Goal: Check status

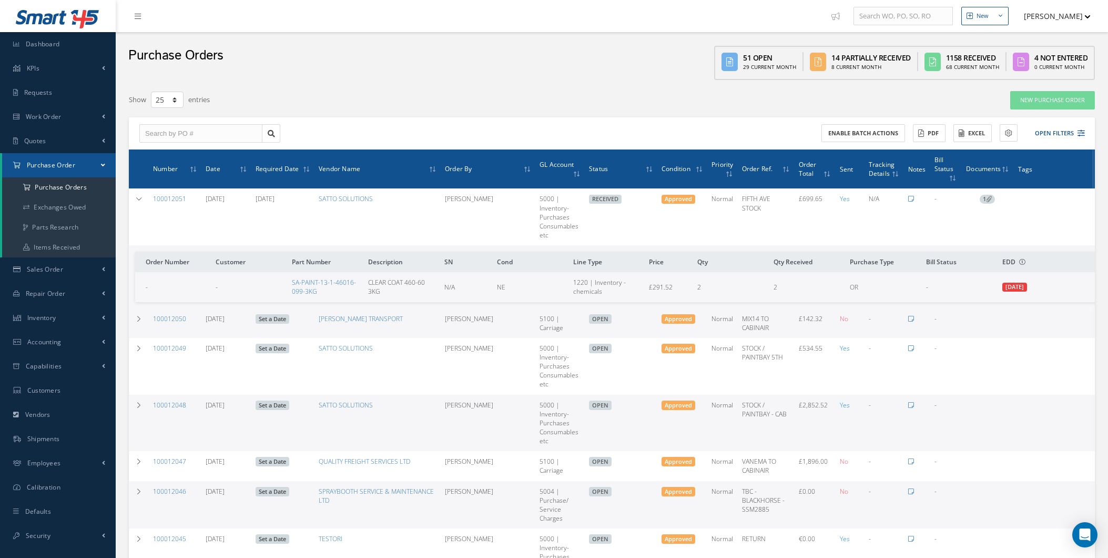
select select "25"
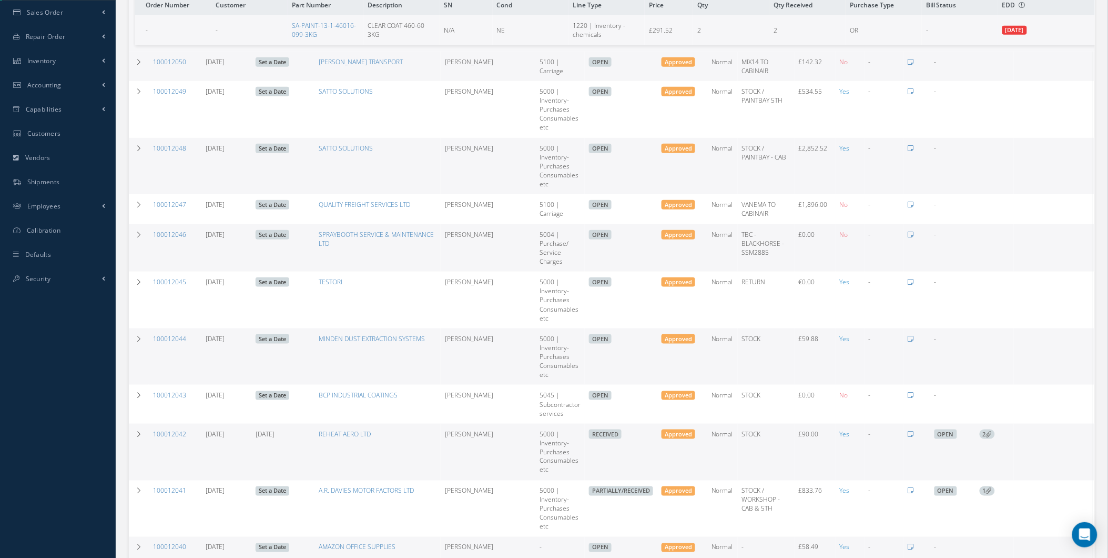
scroll to position [298, 0]
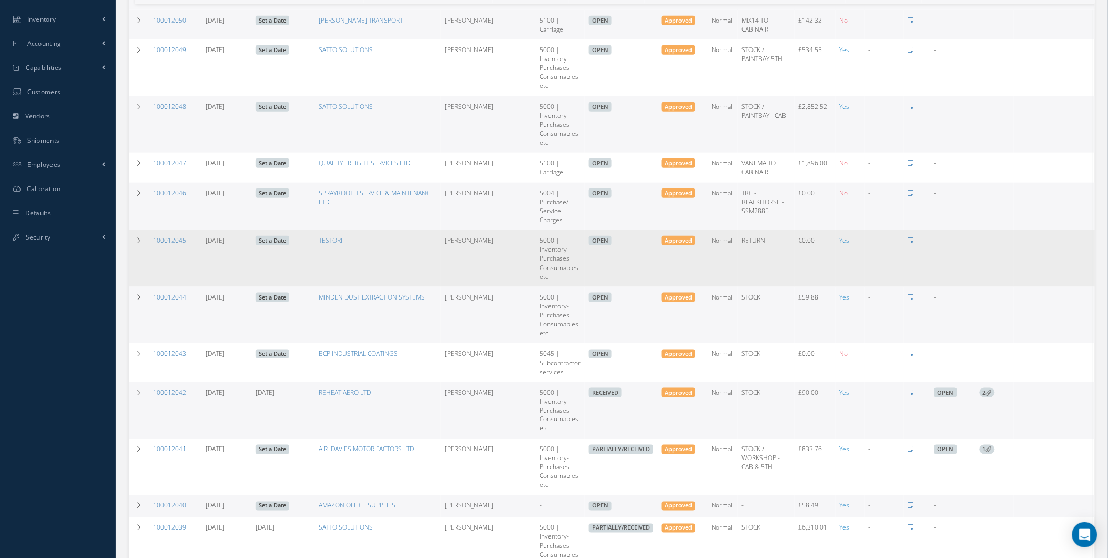
click at [1096, 258] on icon at bounding box center [1101, 257] width 11 height 8
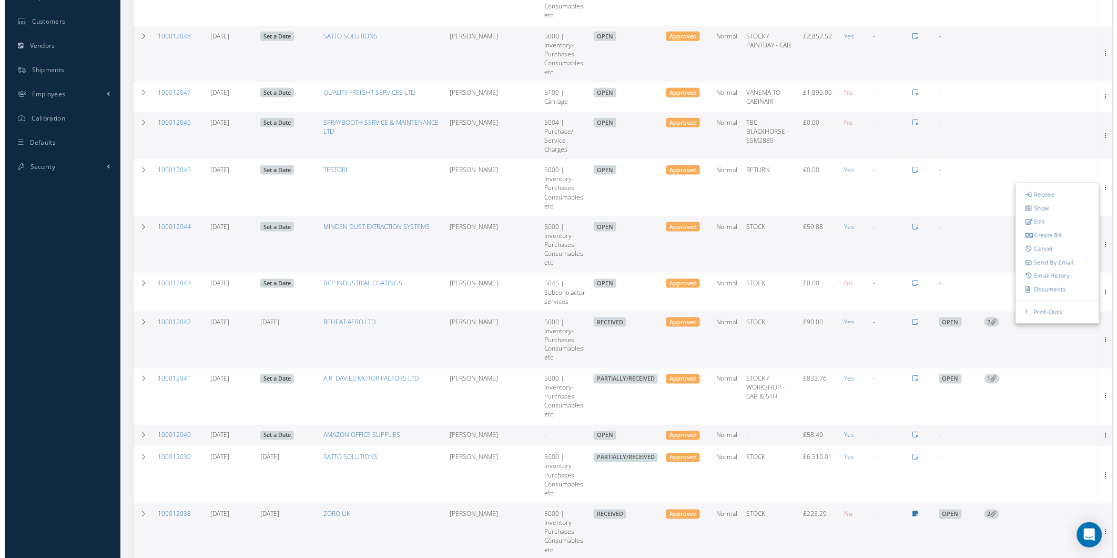
scroll to position [0, 0]
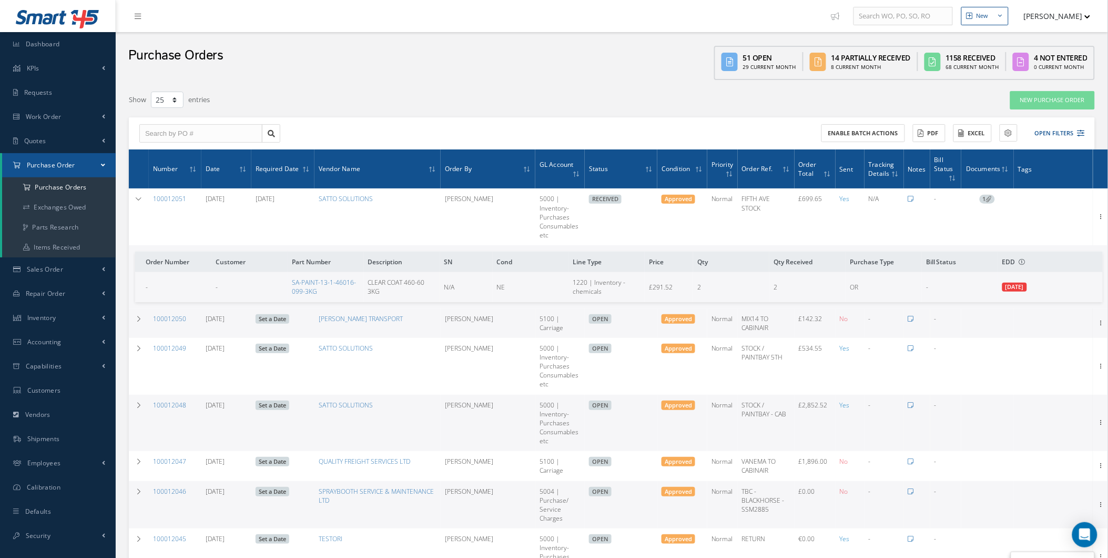
click at [140, 19] on link at bounding box center [140, 15] width 28 height 17
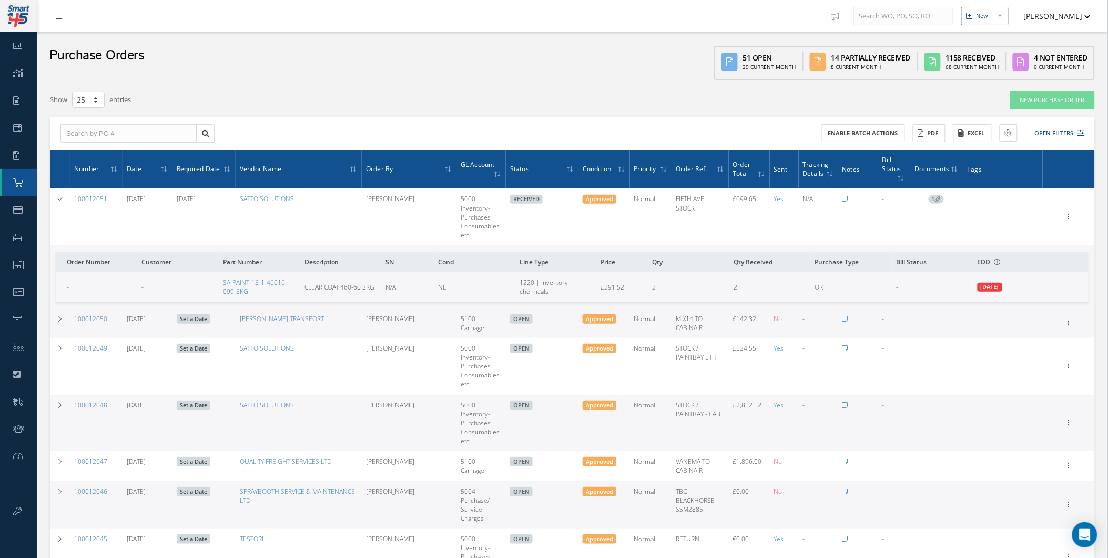
click at [941, 197] on icon at bounding box center [938, 199] width 6 height 6
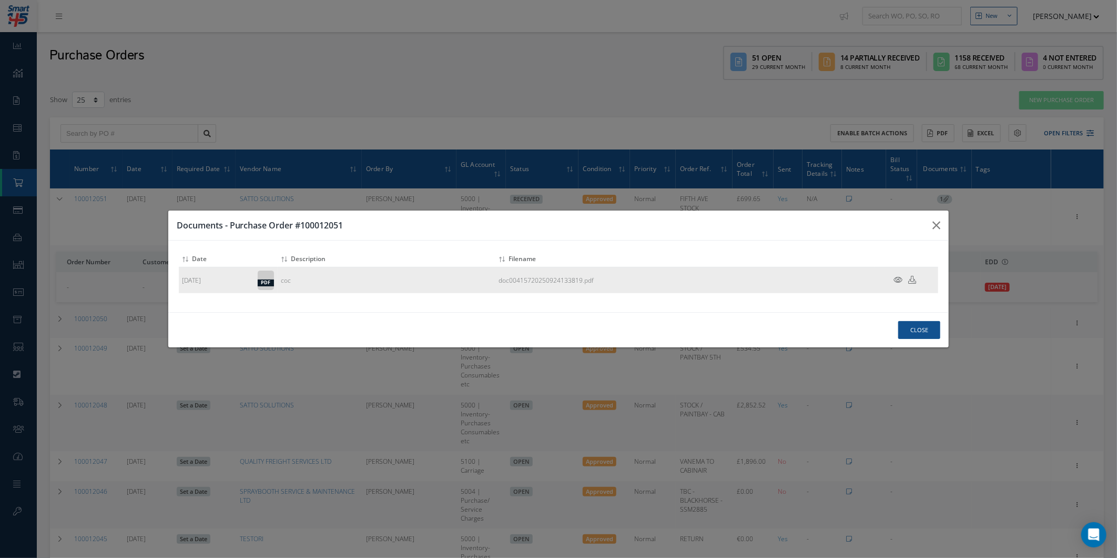
click at [898, 279] on icon at bounding box center [898, 280] width 9 height 8
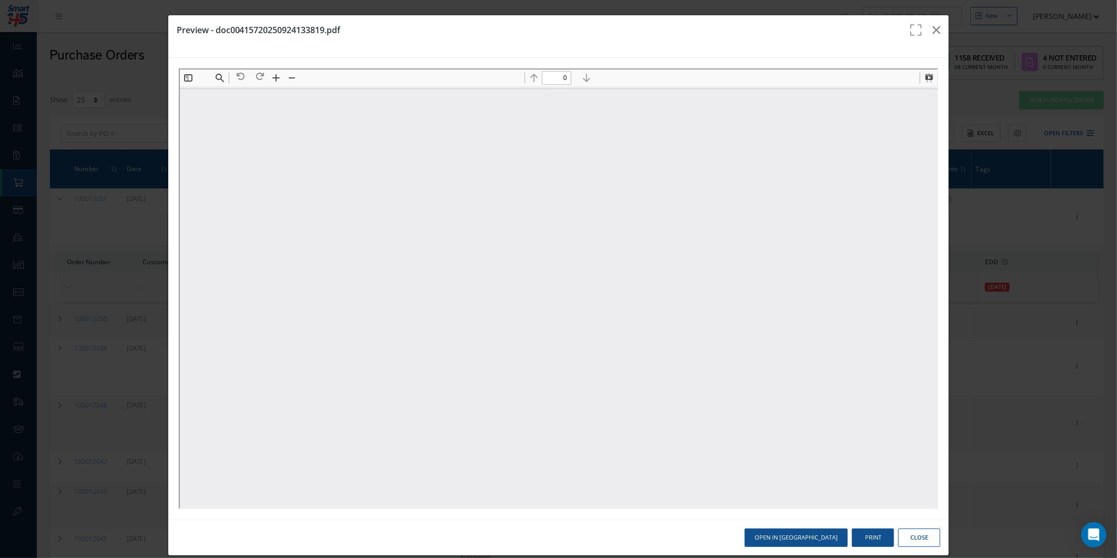
type input "1"
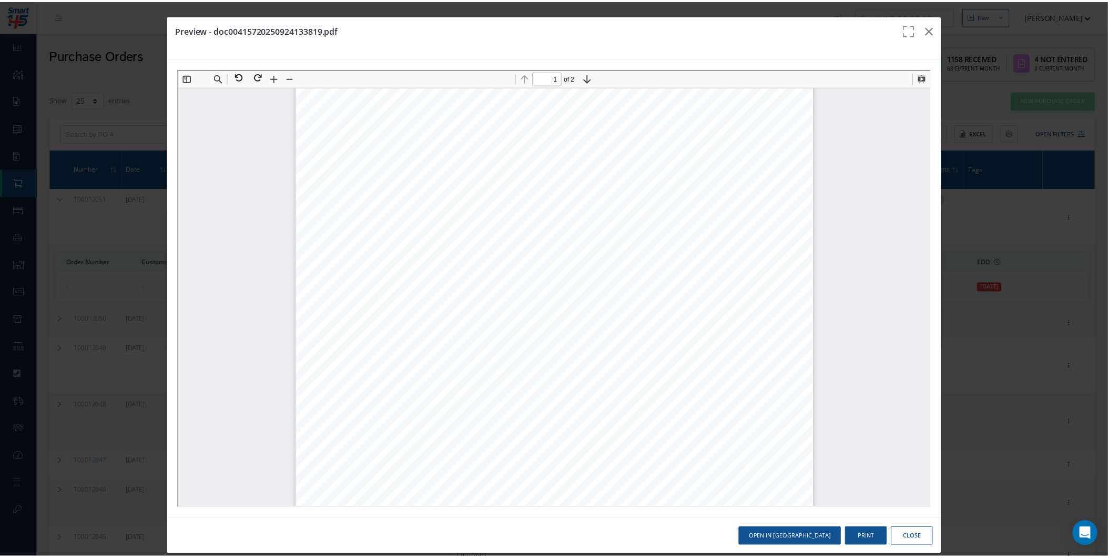
scroll to position [24, 0]
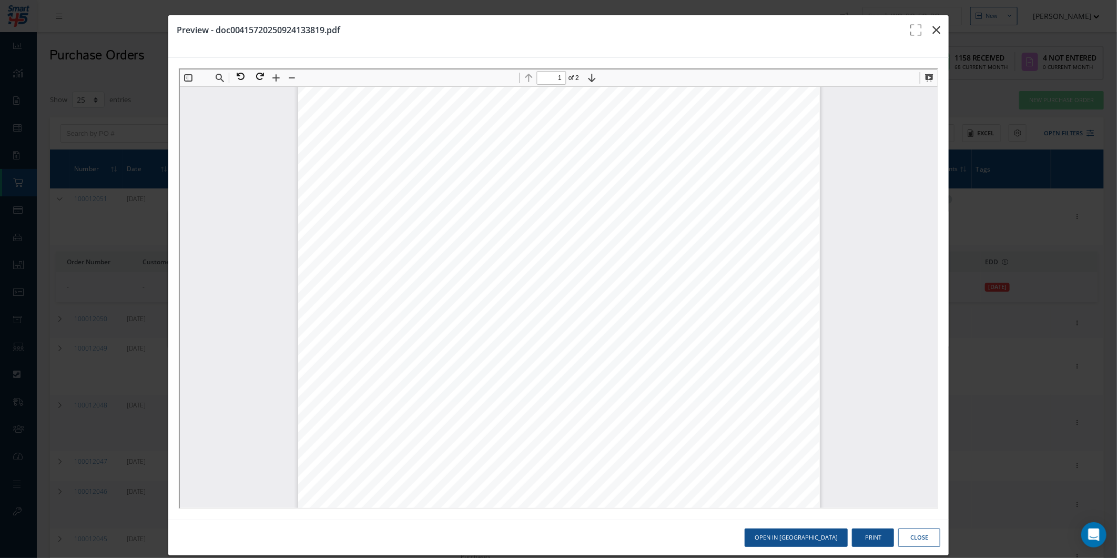
click at [933, 33] on icon "button" at bounding box center [937, 30] width 8 height 13
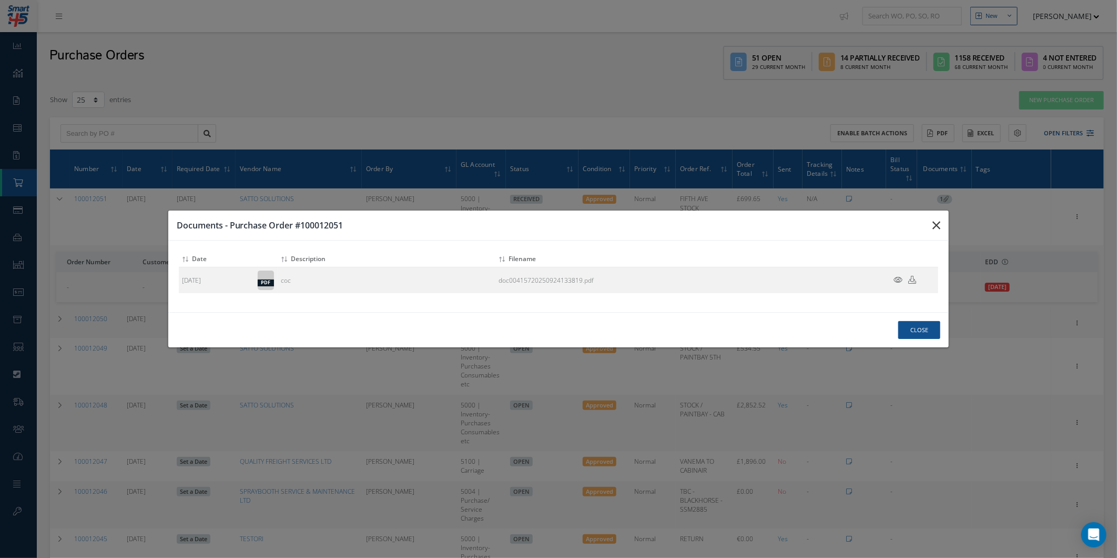
click at [940, 231] on button "button" at bounding box center [936, 224] width 25 height 29
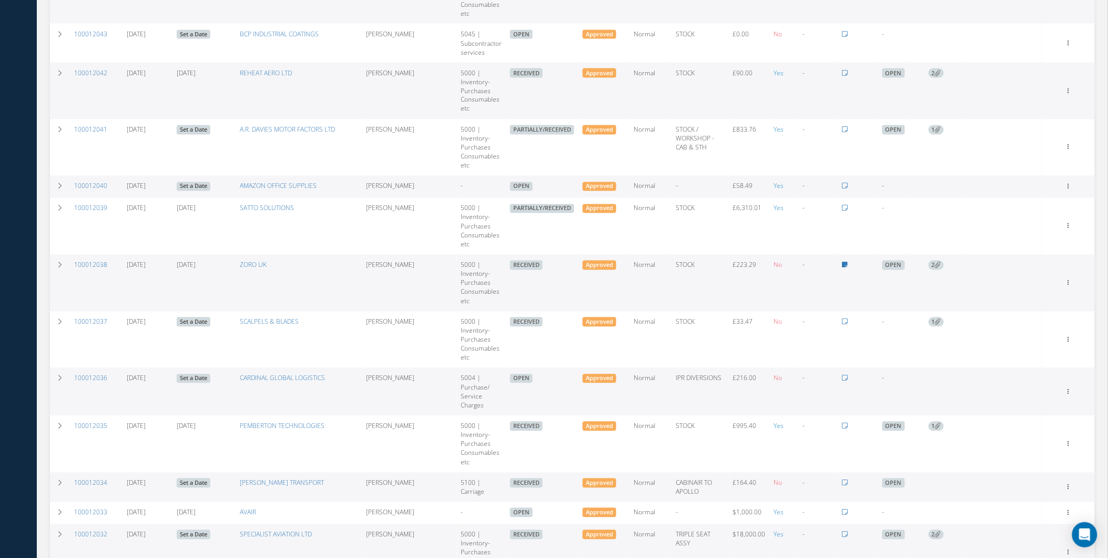
scroll to position [643, 0]
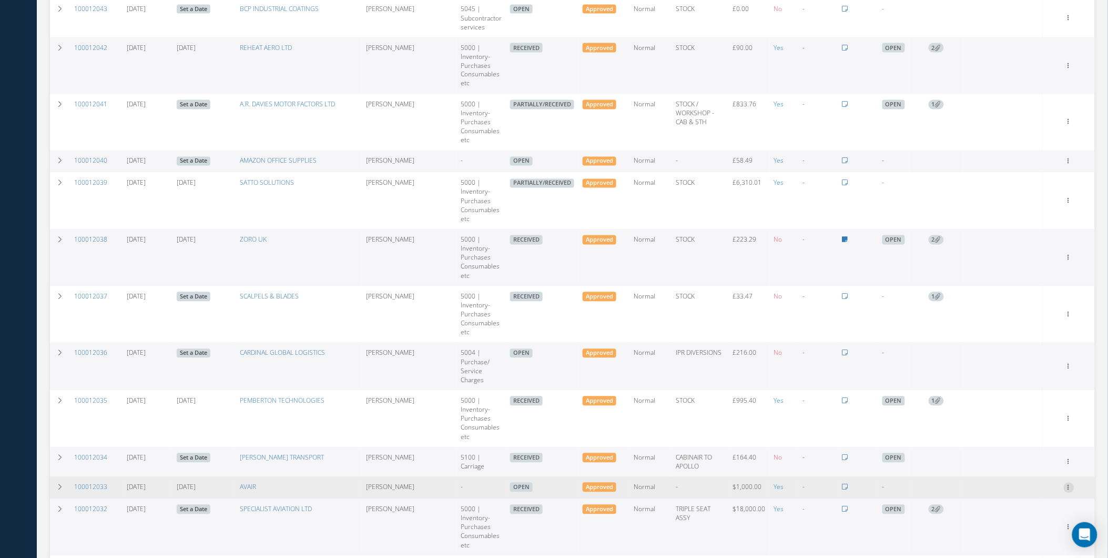
click at [1064, 485] on icon at bounding box center [1069, 486] width 11 height 8
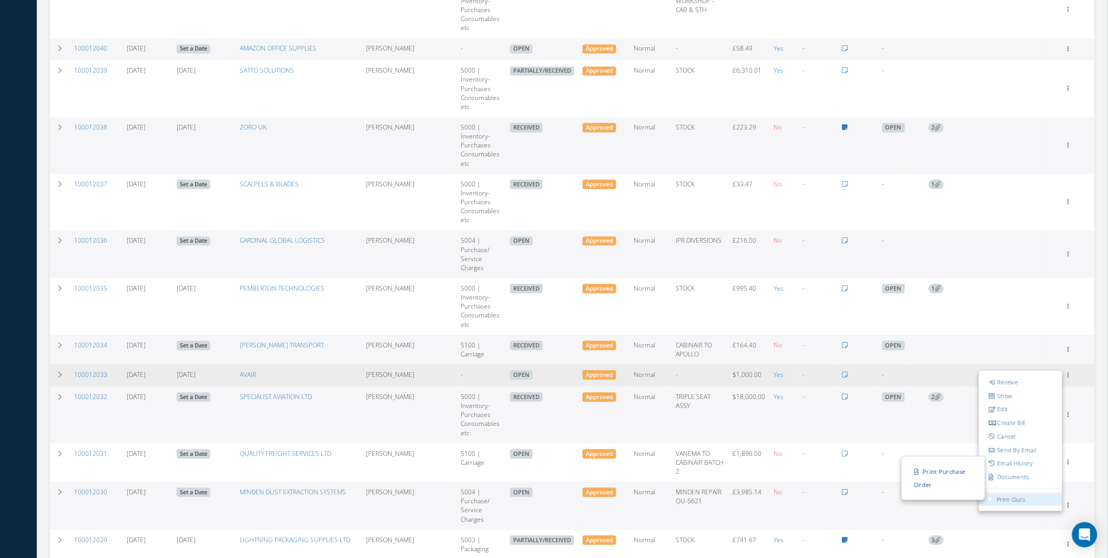
scroll to position [760, 0]
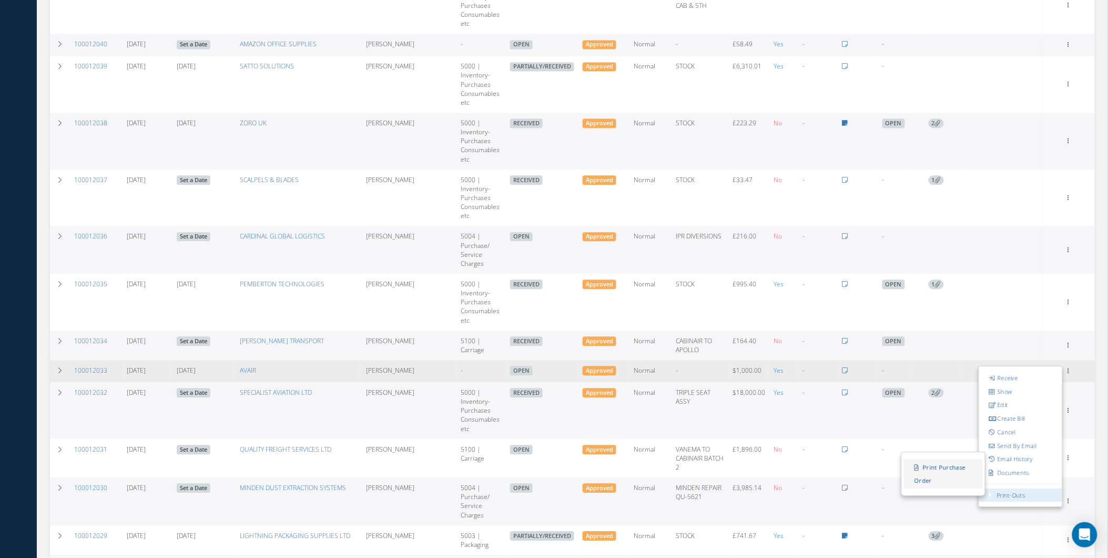
click at [964, 481] on link "Print Purchase Order" at bounding box center [943, 473] width 79 height 29
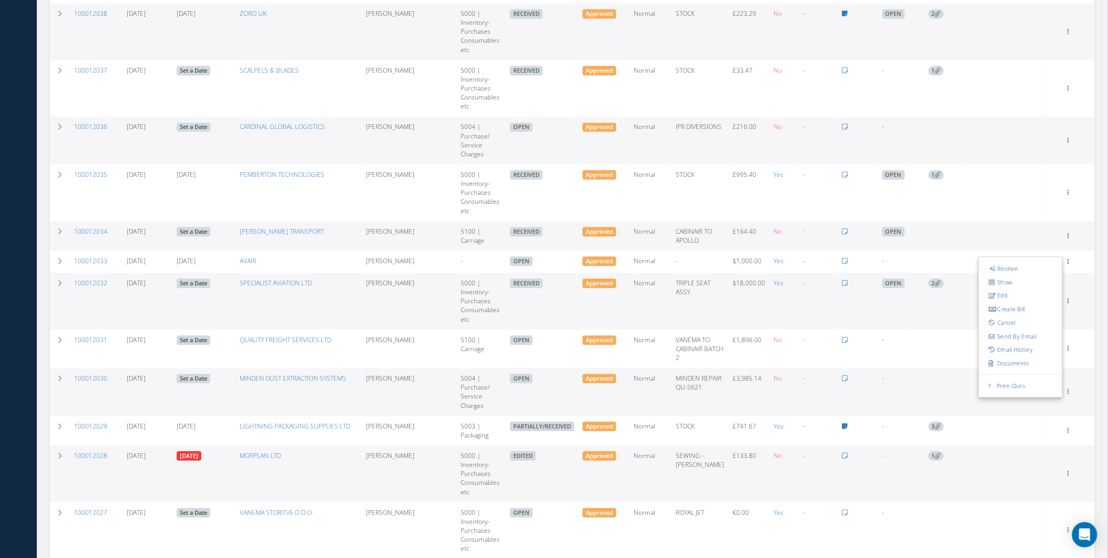
scroll to position [949, 0]
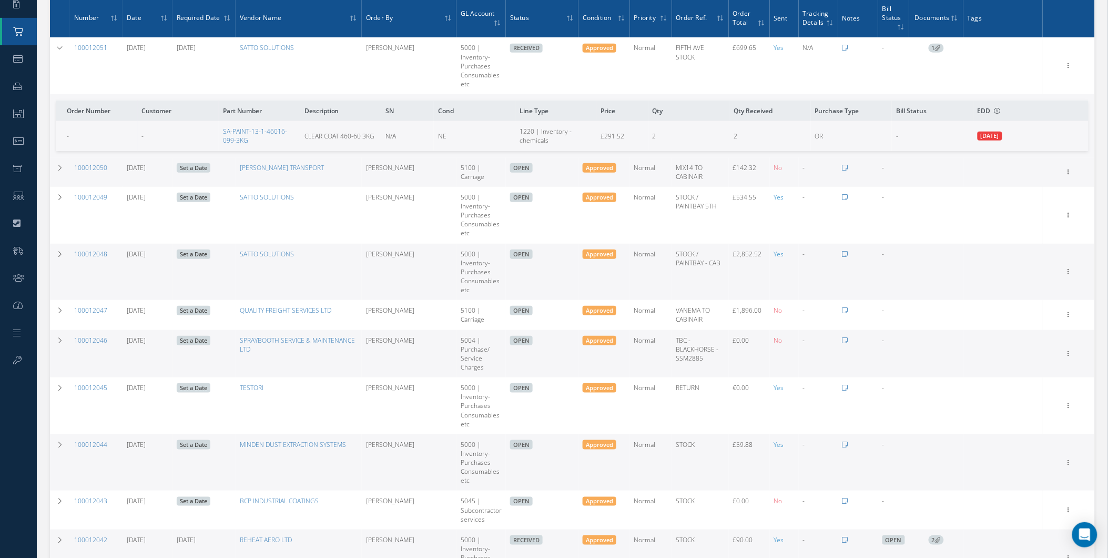
scroll to position [150, 0]
